Goal: Navigation & Orientation: Find specific page/section

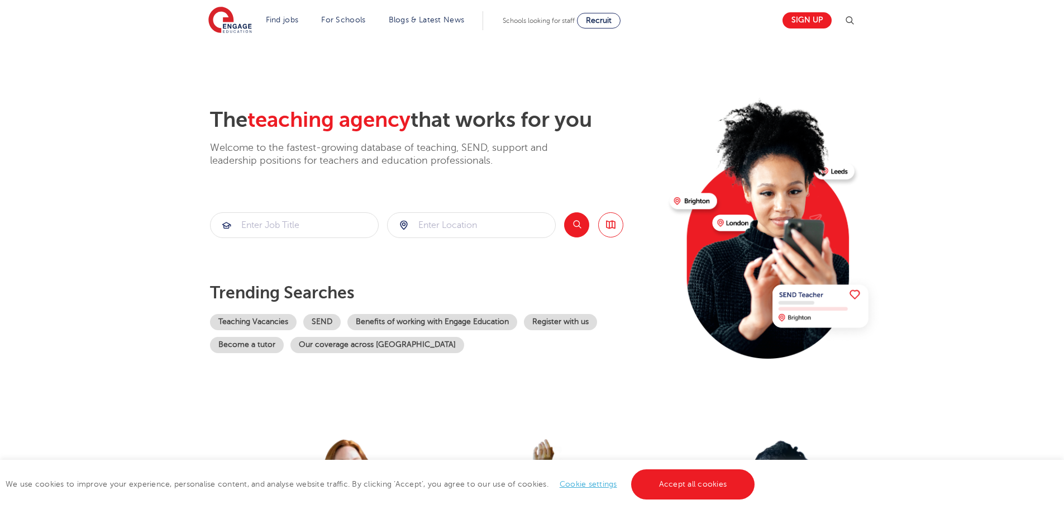
click at [987, 201] on section "The teaching agency that works for you Welcome to the fastest-growing database …" at bounding box center [532, 224] width 1064 height 369
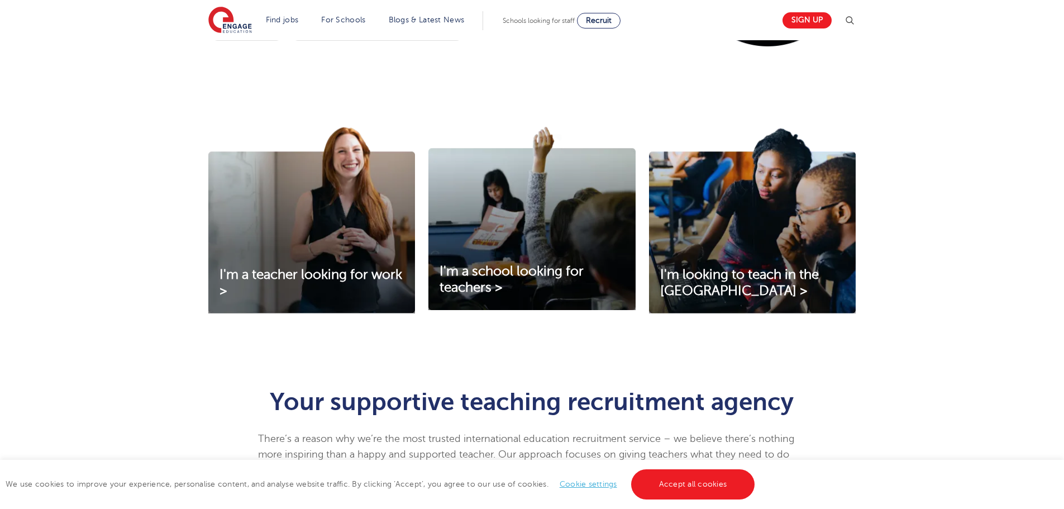
scroll to position [223, 0]
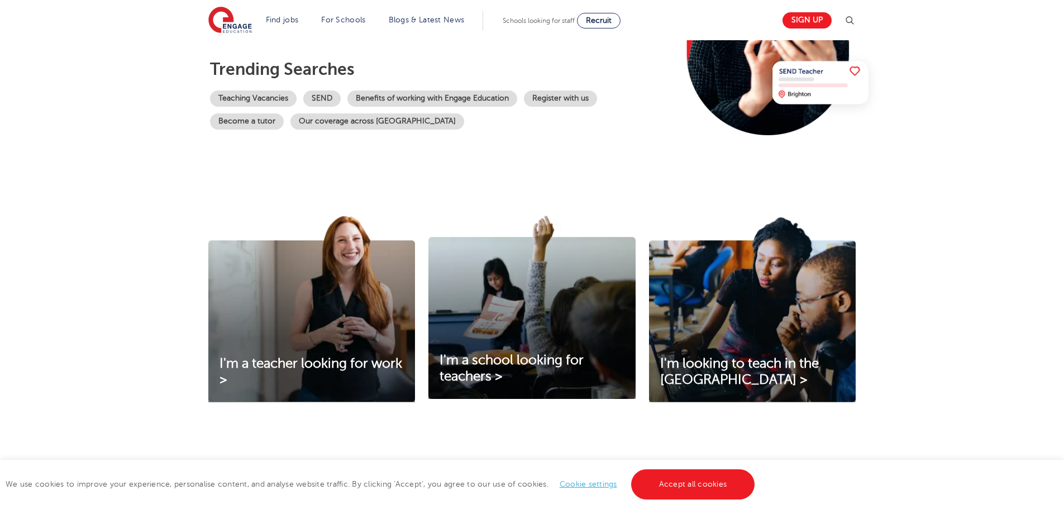
click at [966, 220] on div "I'm a teacher looking for work > I'm a school looking for teachers > I'm lookin…" at bounding box center [532, 324] width 1064 height 276
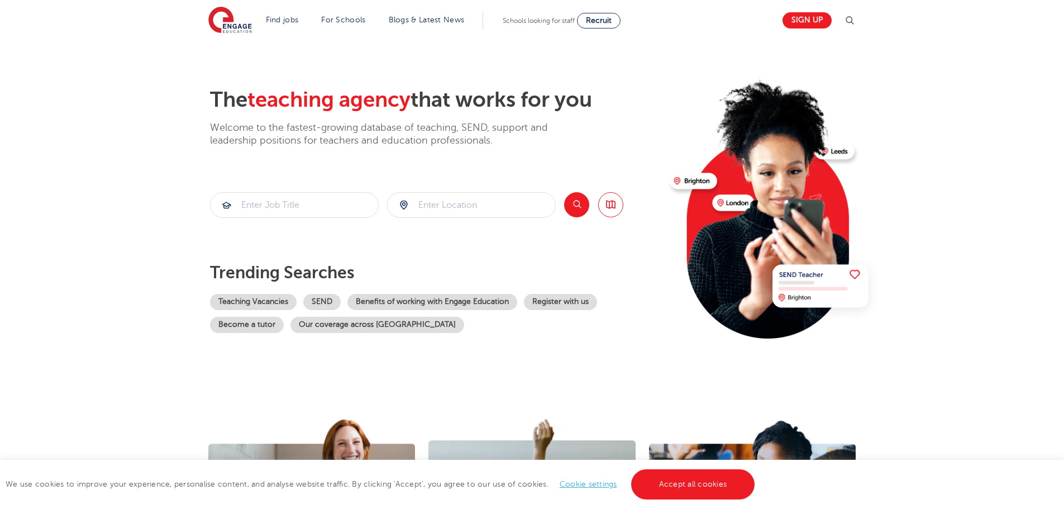
scroll to position [0, 0]
